Goal: Information Seeking & Learning: Learn about a topic

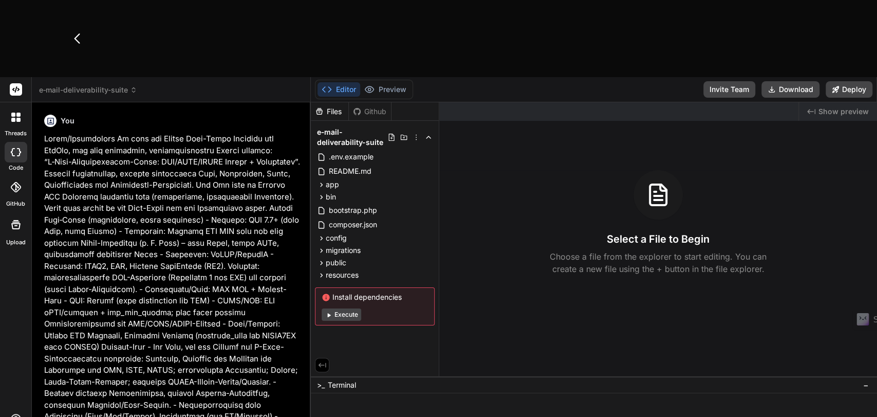
type textarea "x"
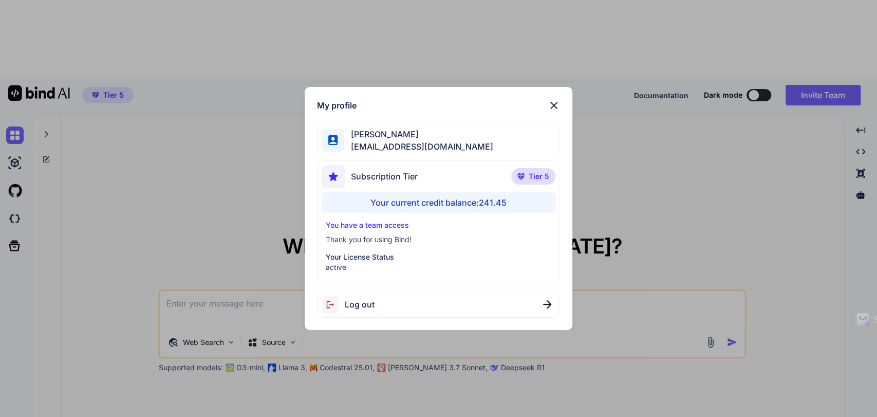
click at [116, 225] on div "My profile [PERSON_NAME] [EMAIL_ADDRESS][DOMAIN_NAME] Subscription Tier Tier 5 …" at bounding box center [438, 208] width 877 height 417
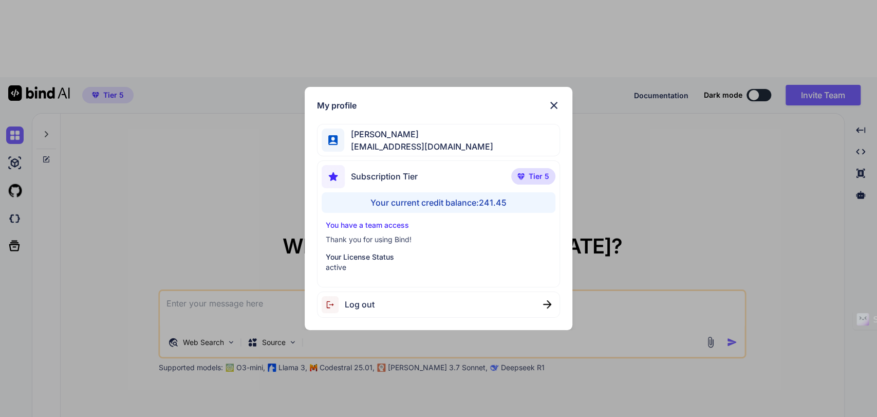
click at [360, 301] on span "Log out" at bounding box center [360, 304] width 30 height 12
type textarea "x"
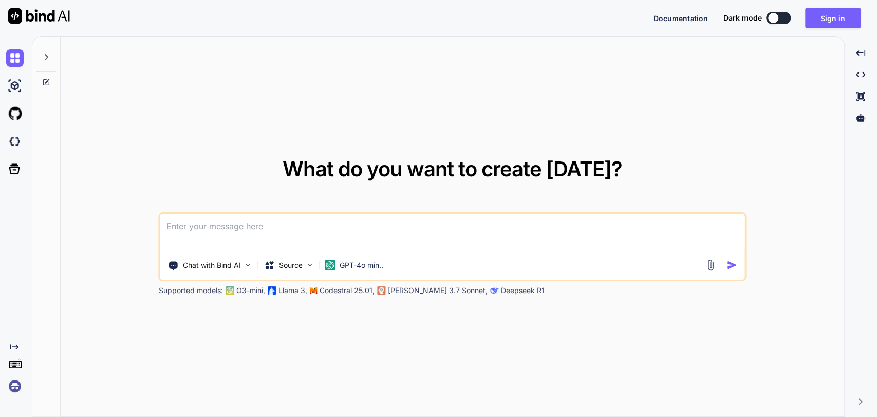
type textarea "x"
click at [15, 392] on img at bounding box center [14, 385] width 17 height 17
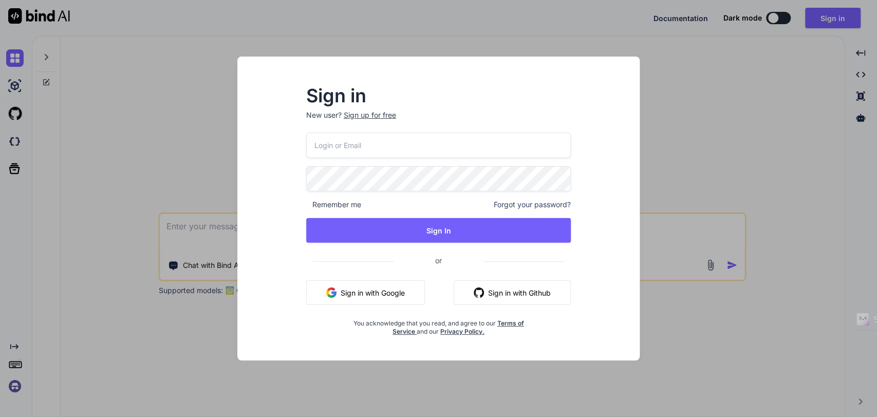
click at [427, 152] on input "email" at bounding box center [438, 145] width 265 height 25
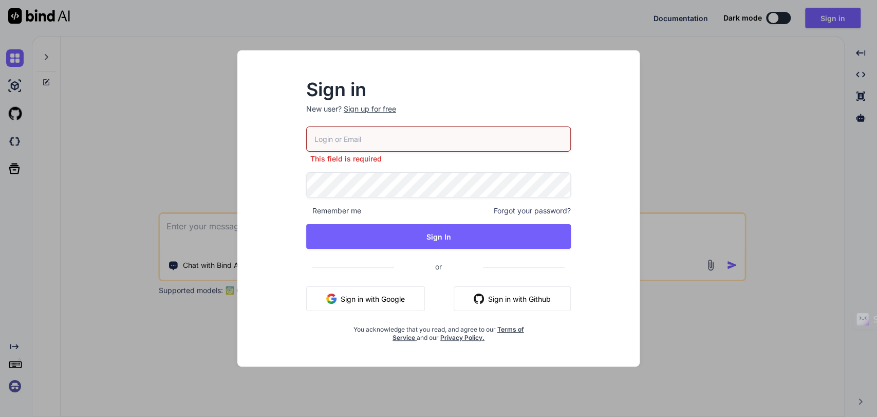
drag, startPoint x: 351, startPoint y: 133, endPoint x: 641, endPoint y: 0, distance: 318.7
click at [351, 133] on input "email" at bounding box center [438, 138] width 265 height 25
type input "[EMAIL_ADDRESS][DOMAIN_NAME]"
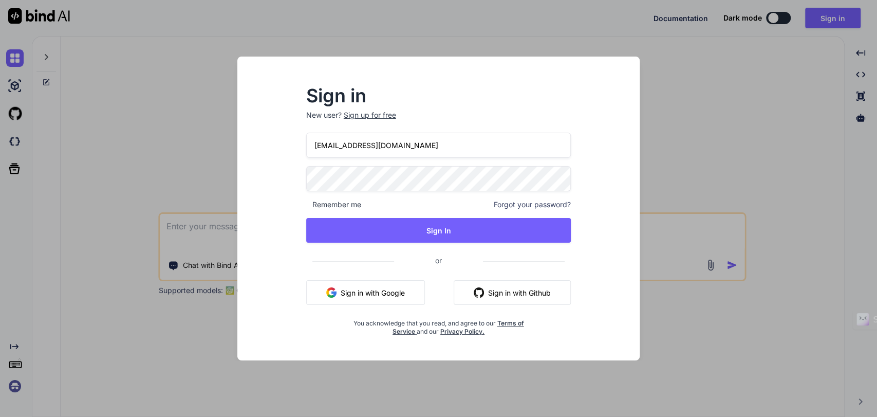
click at [356, 143] on input "[EMAIL_ADDRESS][DOMAIN_NAME]" at bounding box center [438, 145] width 265 height 25
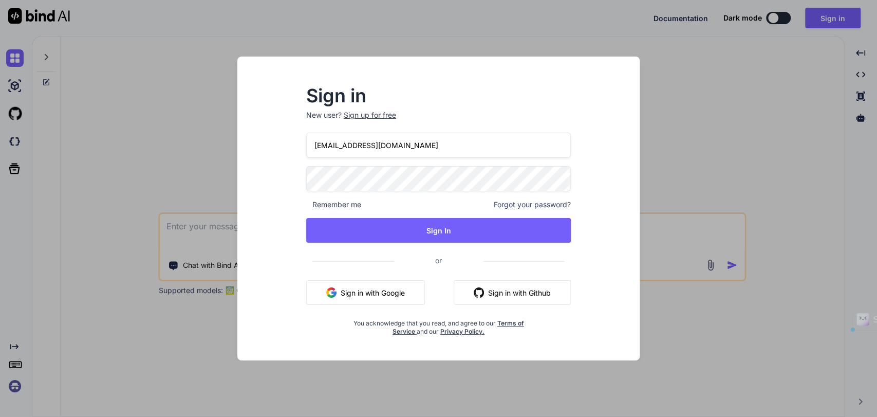
click at [356, 143] on input "[EMAIL_ADDRESS][DOMAIN_NAME]" at bounding box center [438, 145] width 265 height 25
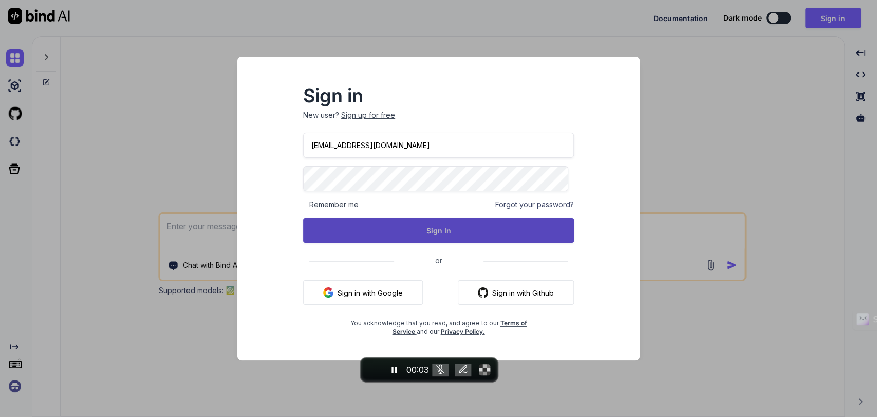
click at [429, 229] on button "Sign In" at bounding box center [438, 230] width 271 height 25
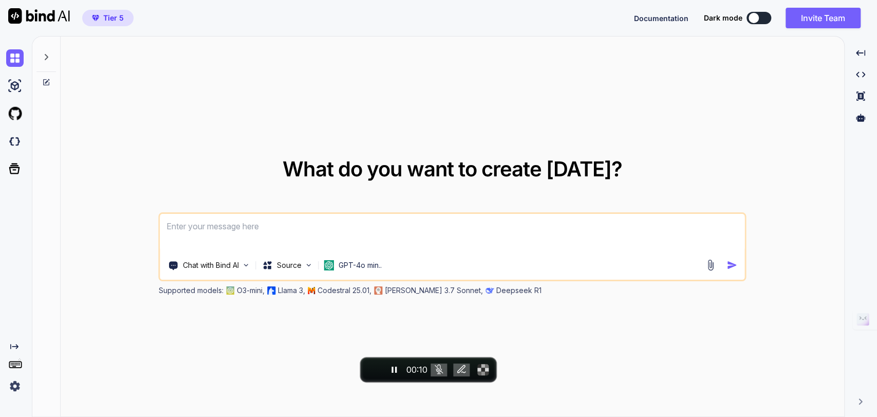
click at [11, 377] on img at bounding box center [14, 385] width 17 height 17
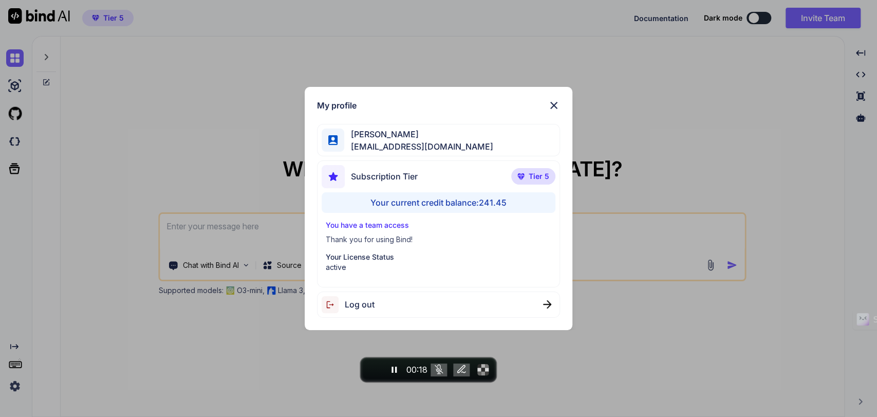
click at [538, 174] on span "Tier 5" at bounding box center [539, 176] width 21 height 10
drag, startPoint x: 329, startPoint y: 226, endPoint x: 413, endPoint y: 218, distance: 84.6
click at [413, 218] on div "Subscription Tier Tier 5 Your current credit balance: 241.45 You have a team ac…" at bounding box center [439, 223] width 244 height 127
drag, startPoint x: 543, startPoint y: 170, endPoint x: 514, endPoint y: 174, distance: 28.6
click at [514, 174] on p "Tier 5" at bounding box center [533, 176] width 44 height 16
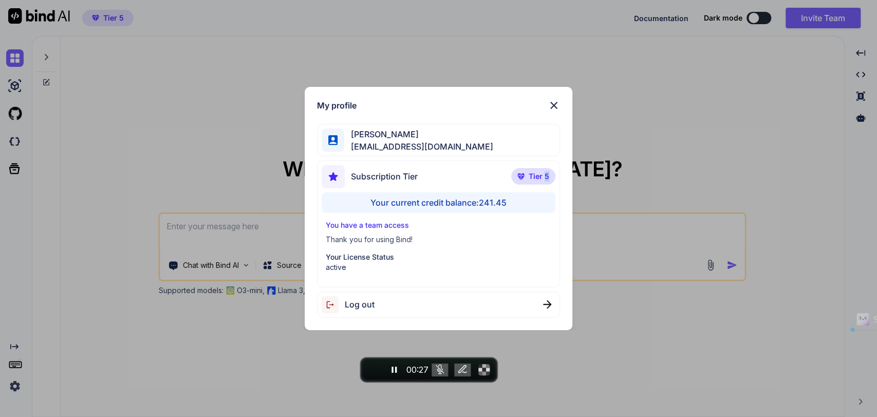
drag, startPoint x: 547, startPoint y: 178, endPoint x: 558, endPoint y: 178, distance: 11.3
click at [558, 178] on div "Subscription Tier Tier 5 Your current credit balance: 241.45 You have a team ac…" at bounding box center [439, 223] width 244 height 127
click at [267, 370] on div "My profile Simon Se tipptreff@gmail.com Subscription Tier Tier 5 Your current c…" at bounding box center [438, 208] width 877 height 417
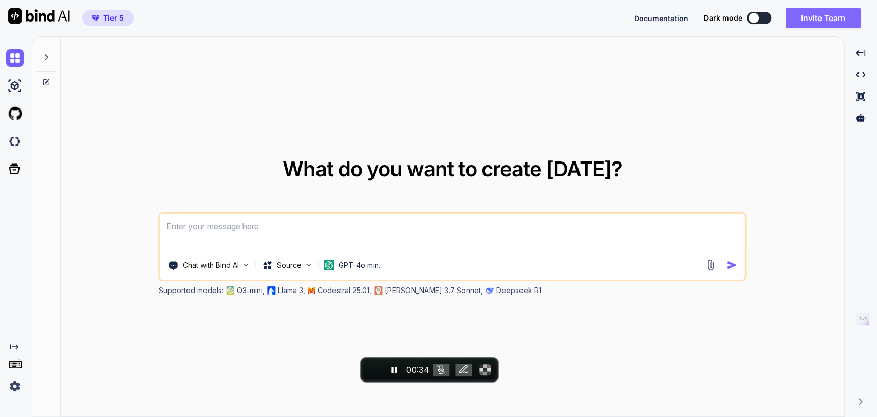
click at [813, 16] on button "Invite Team" at bounding box center [823, 18] width 75 height 21
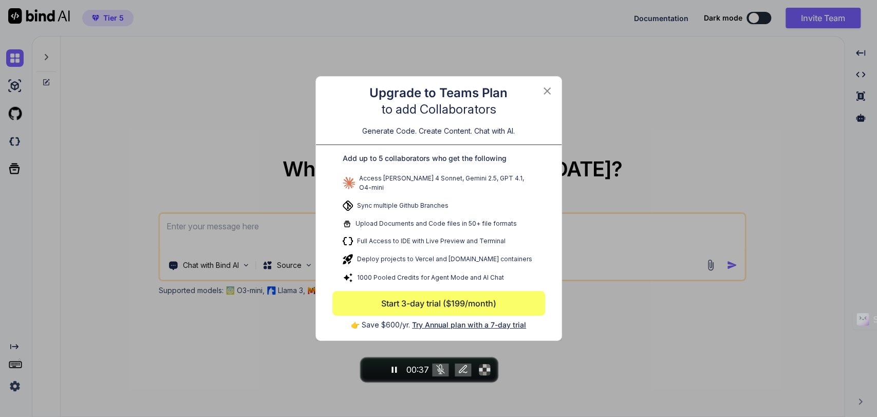
click at [545, 94] on icon at bounding box center [547, 91] width 12 height 12
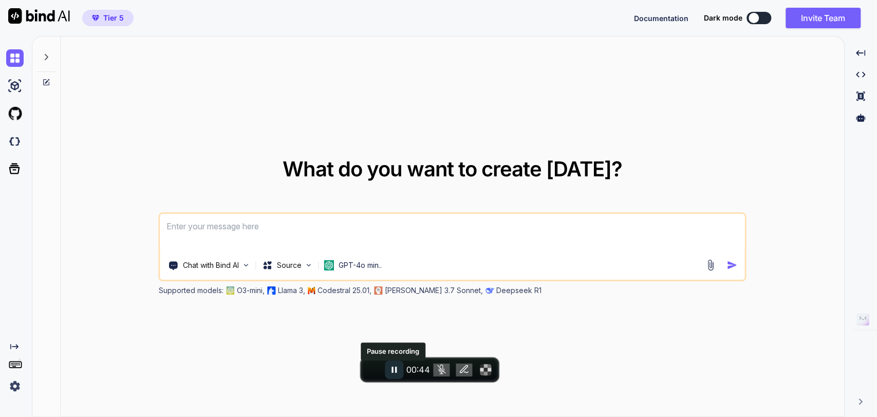
click at [393, 365] on icon "Pause recording" at bounding box center [394, 369] width 10 height 10
click at [377, 370] on button "End recording" at bounding box center [372, 369] width 18 height 18
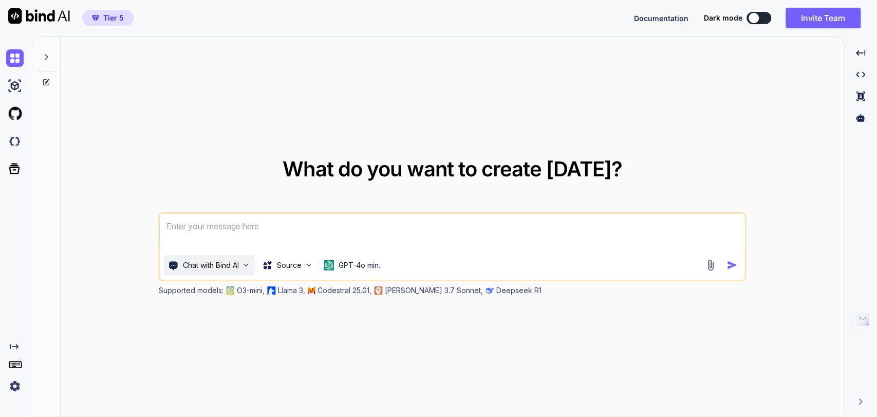
click at [220, 264] on p "Chat with Bind AI" at bounding box center [211, 265] width 56 height 10
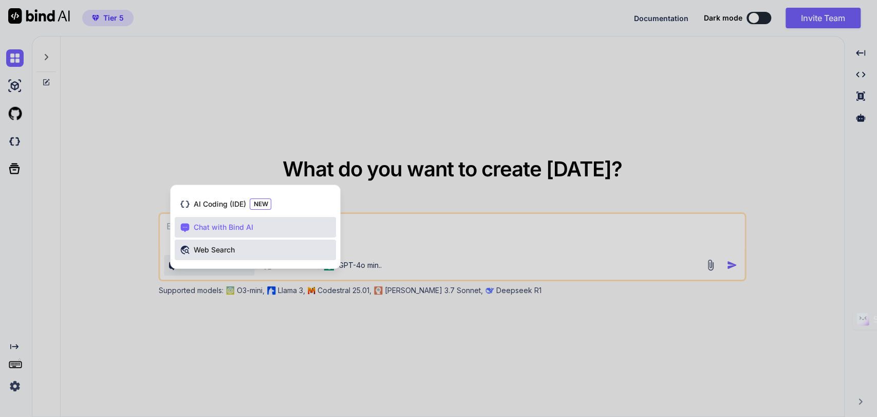
click at [218, 250] on span "Web Search" at bounding box center [213, 250] width 41 height 10
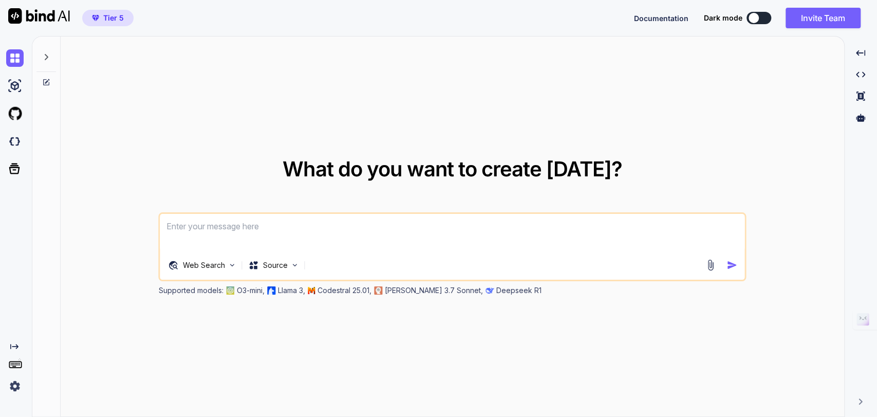
click at [249, 235] on textarea at bounding box center [452, 233] width 584 height 38
type textarea "T"
type textarea "N"
type textarea "Find the perfect SaaS business idea!"
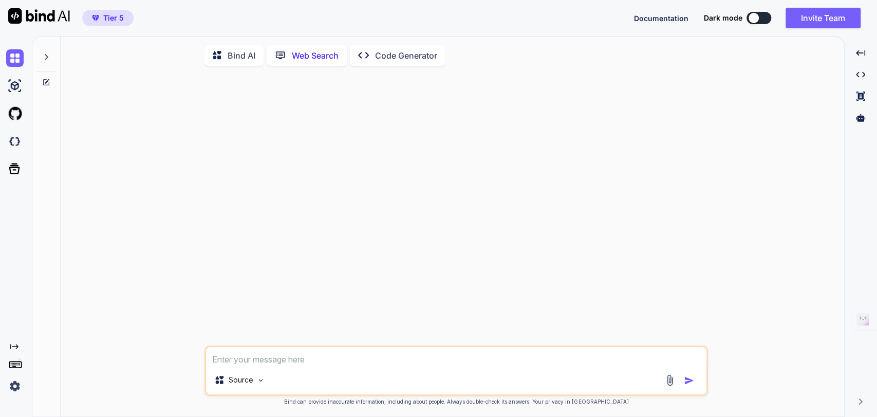
scroll to position [4, 0]
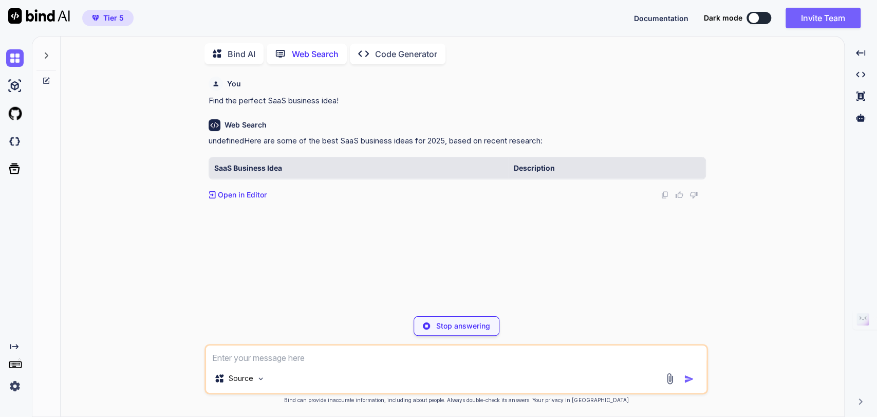
click at [17, 387] on img at bounding box center [14, 385] width 17 height 17
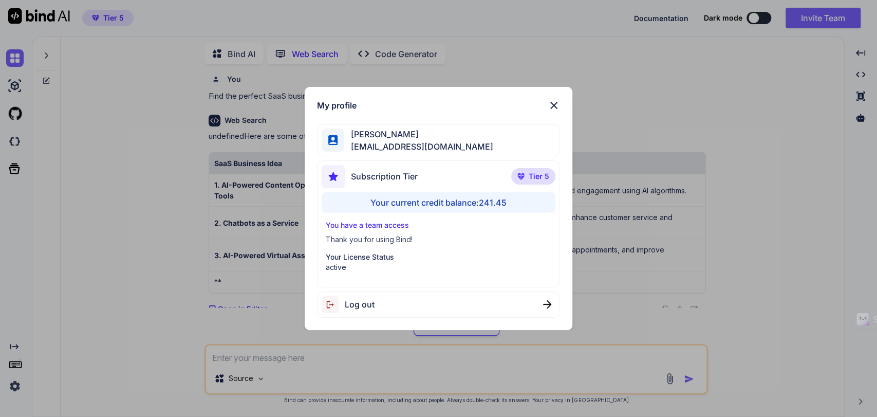
scroll to position [26, 0]
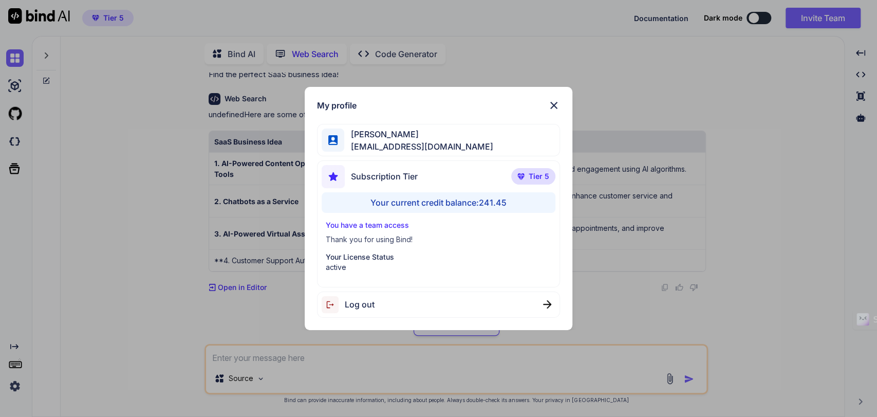
click at [554, 105] on img at bounding box center [554, 105] width 12 height 12
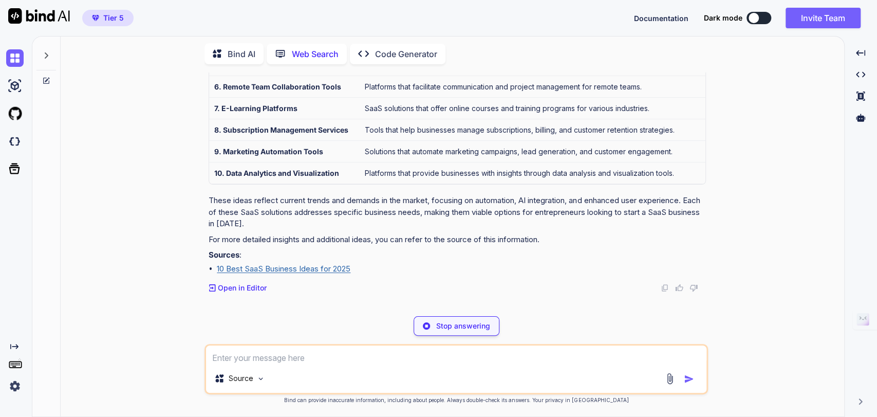
scroll to position [229, 0]
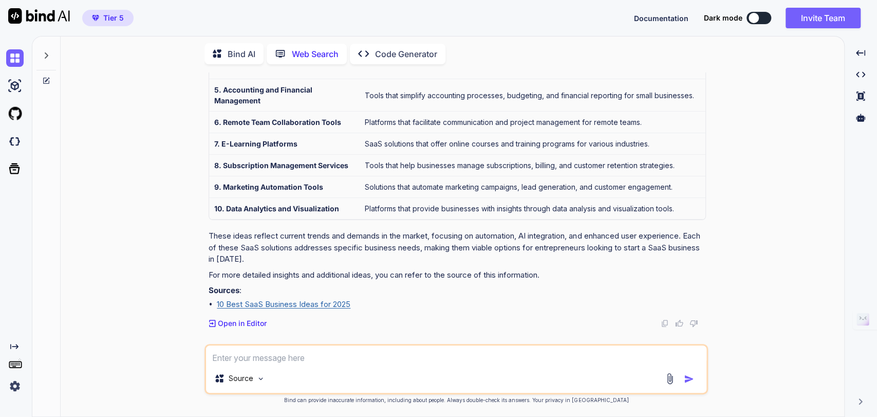
click at [11, 383] on img at bounding box center [14, 385] width 17 height 17
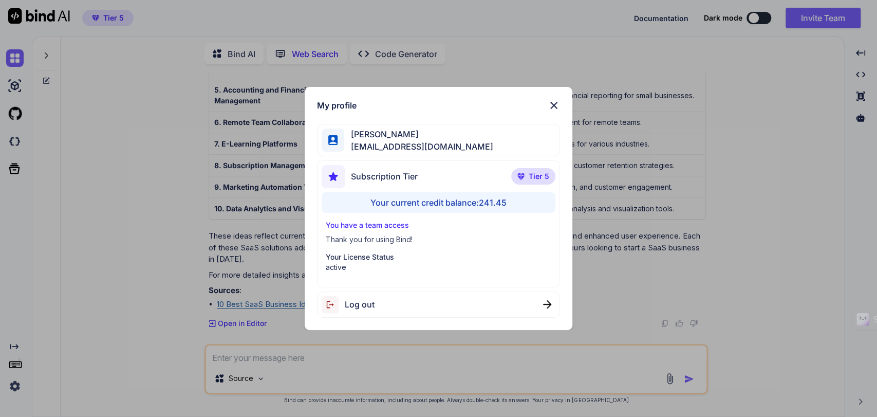
click at [600, 198] on div "My profile Simon Se tipptreff@gmail.com Subscription Tier Tier 5 Your current c…" at bounding box center [438, 208] width 877 height 417
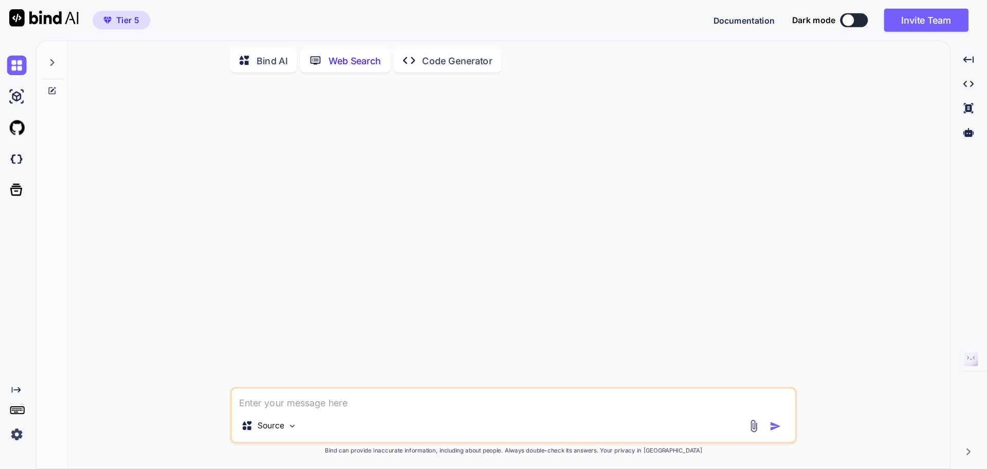
scroll to position [229, 0]
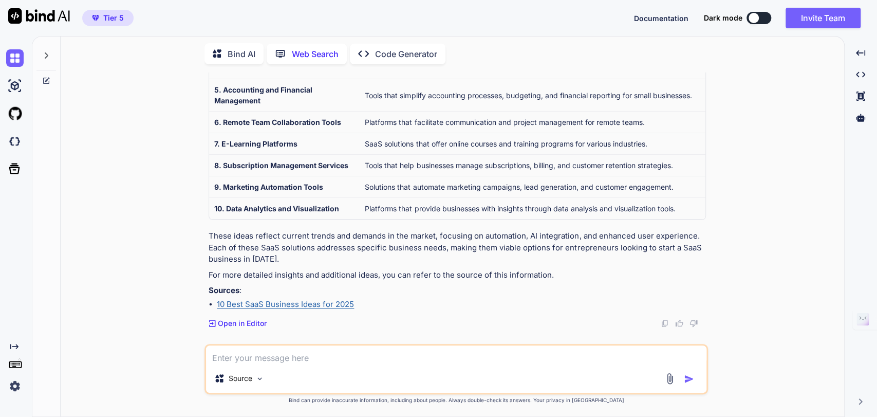
click at [11, 386] on img at bounding box center [14, 385] width 17 height 17
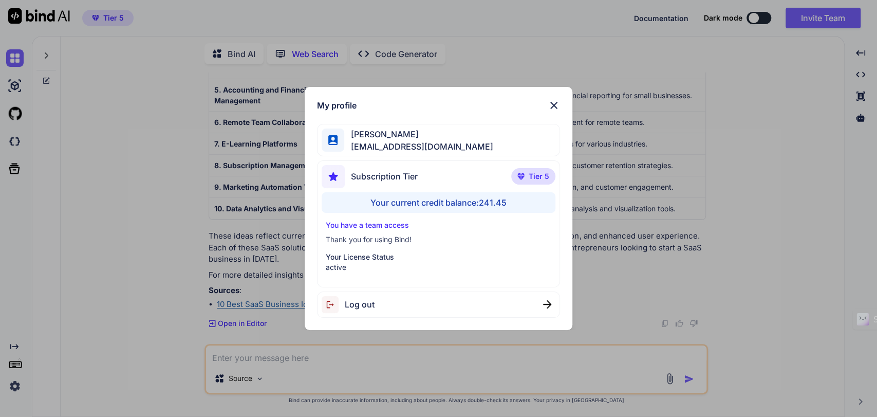
click at [554, 104] on img at bounding box center [554, 105] width 12 height 12
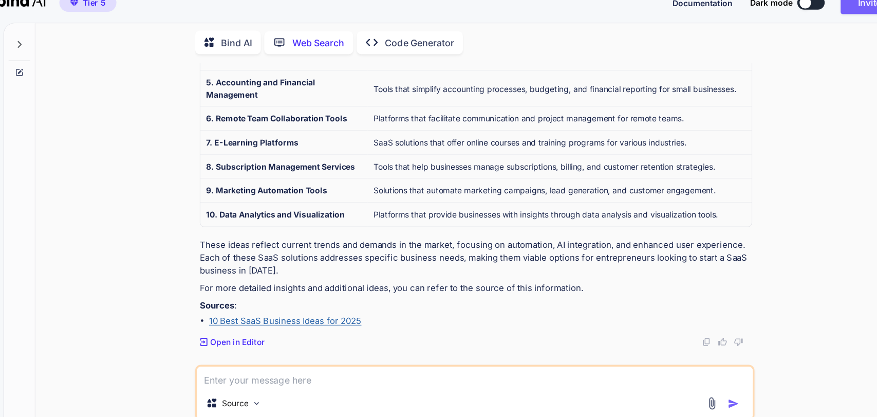
click at [522, 70] on div "Bind AI Web Search Created with Pixso. Code Generator You Find the perfect SaaS…" at bounding box center [453, 227] width 784 height 377
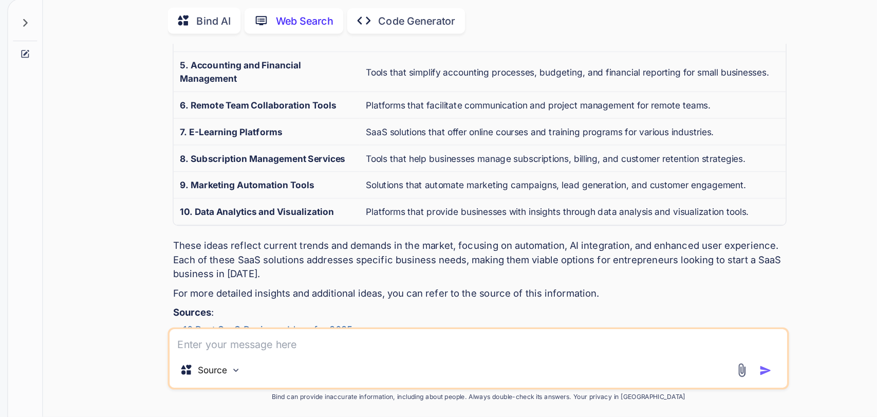
scroll to position [270, 0]
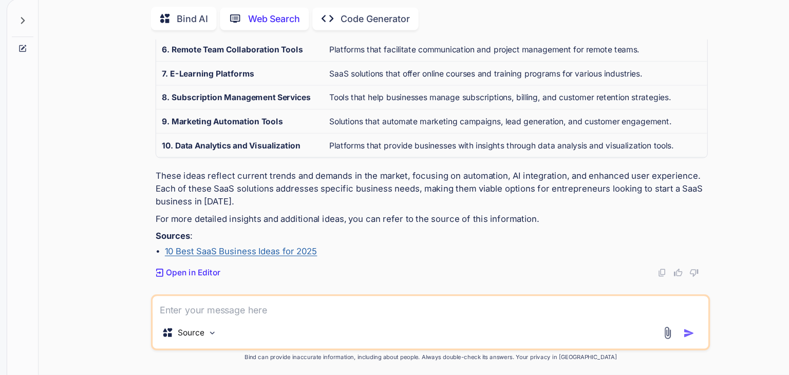
click at [50, 54] on div at bounding box center [46, 52] width 20 height 35
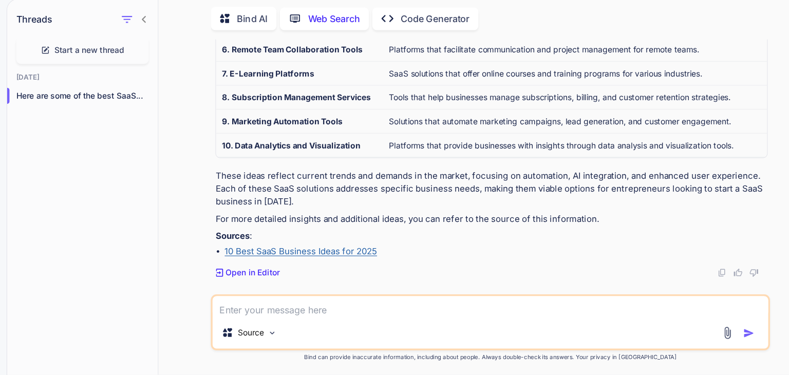
click at [158, 50] on icon at bounding box center [156, 54] width 8 height 8
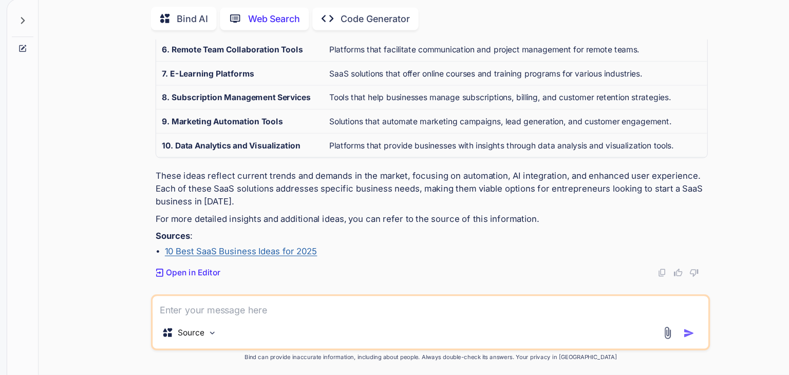
click at [195, 54] on p "Bind AI" at bounding box center [199, 54] width 28 height 12
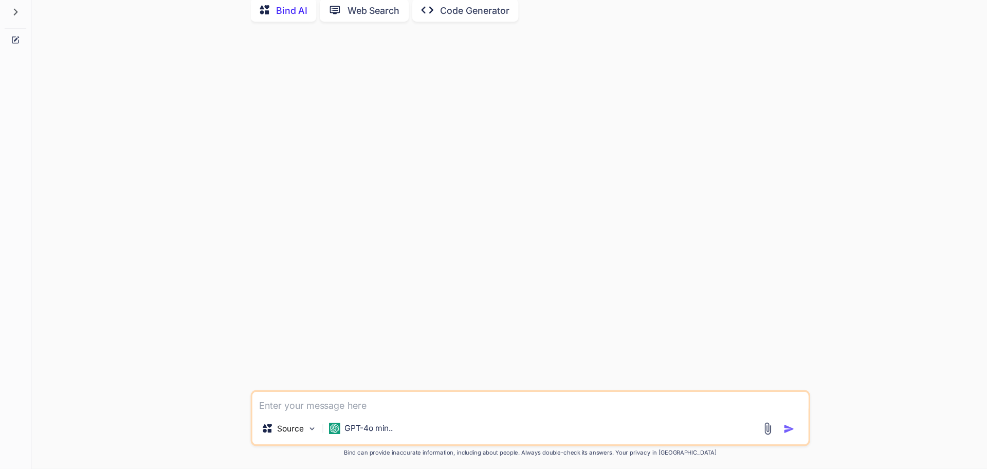
type textarea "x"
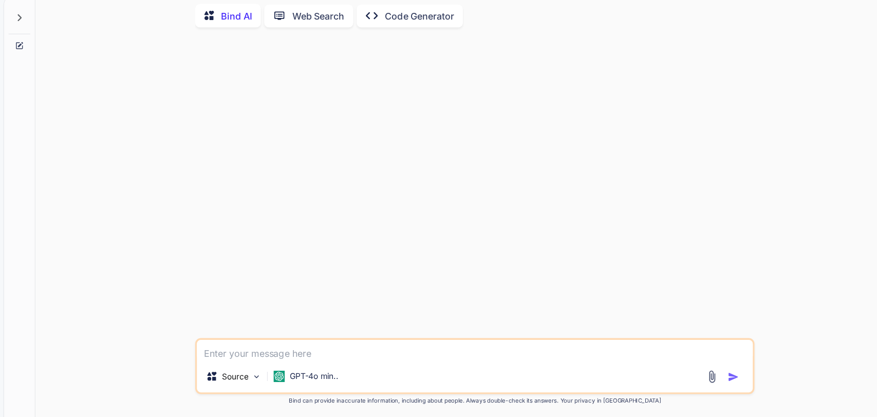
click at [48, 59] on icon at bounding box center [46, 57] width 8 height 8
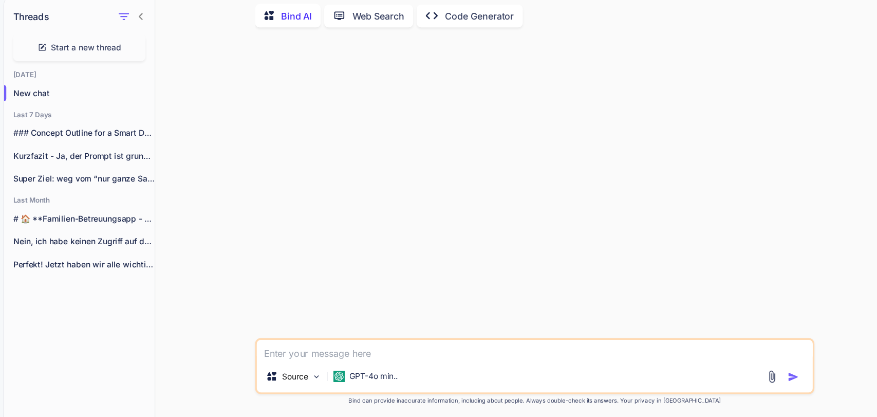
click at [461, 56] on p "Code Generator" at bounding box center [460, 55] width 62 height 12
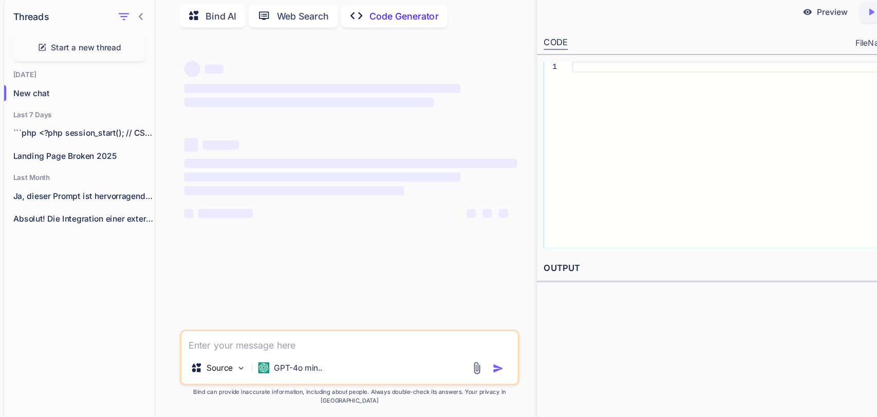
type textarea "x"
